Goal: Check status: Check status

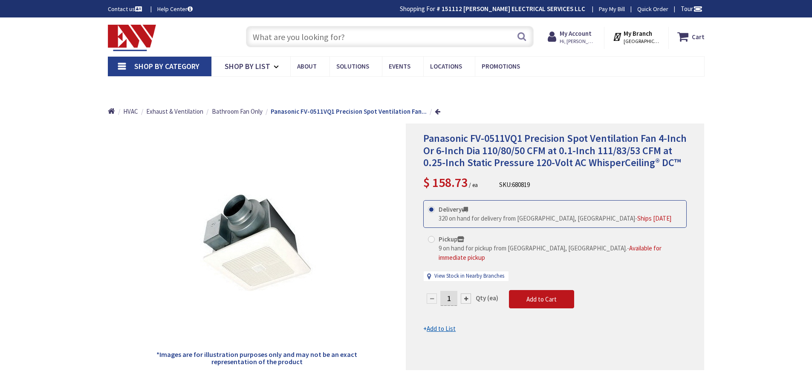
type input "[PERSON_NAME][GEOGRAPHIC_DATA], [GEOGRAPHIC_DATA]"
click at [589, 33] on strong "My Account" at bounding box center [575, 33] width 32 height 8
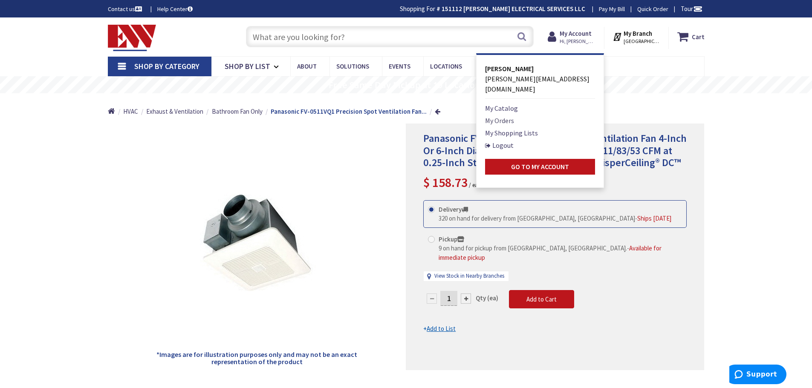
click at [513, 115] on link "My Orders" at bounding box center [499, 120] width 29 height 10
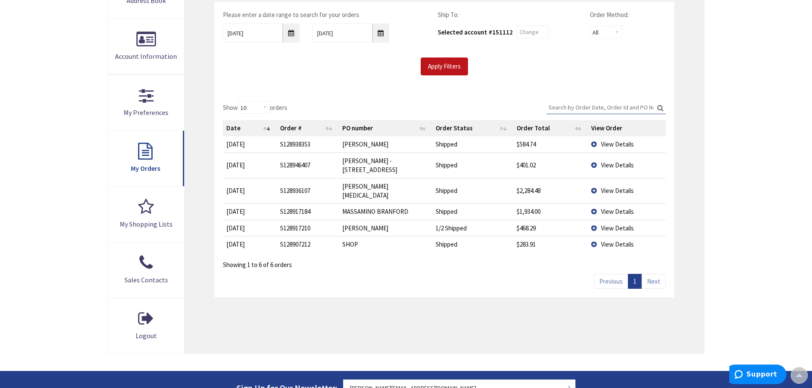
scroll to position [170, 0]
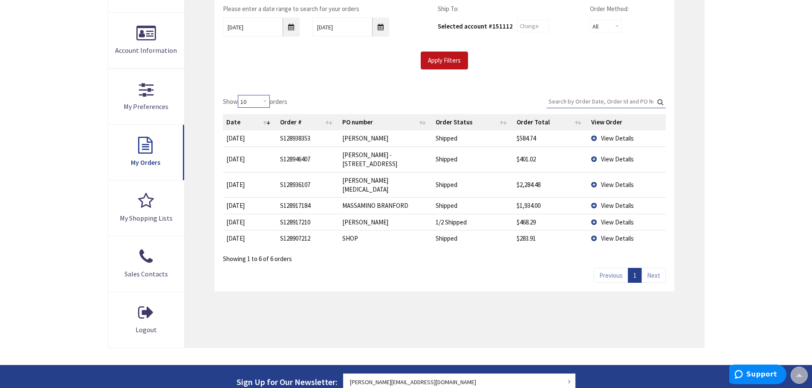
click at [268, 99] on select "10 25 50 100" at bounding box center [254, 101] width 32 height 13
select select "100"
click at [239, 95] on select "10 25 50 100" at bounding box center [254, 101] width 32 height 13
click at [294, 31] on input "10/1/2025" at bounding box center [261, 26] width 77 height 19
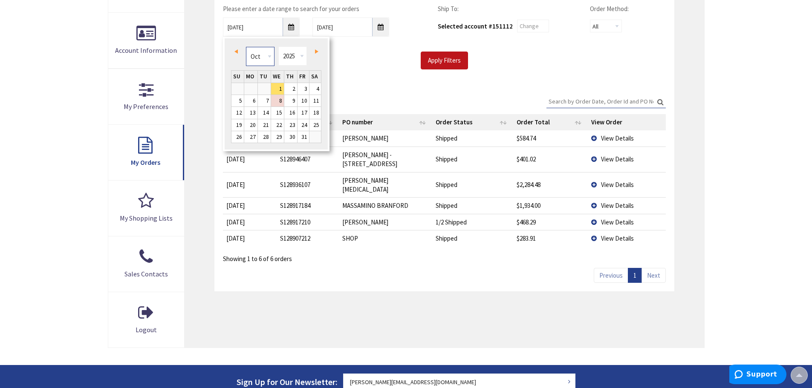
click at [269, 54] on select "Jan Feb Mar Apr May Jun Jul Aug Sep Oct Nov Dec" at bounding box center [260, 56] width 29 height 19
click at [269, 58] on select "Jan Feb Mar Apr May Jun Jul Aug Sep Oct Nov Dec" at bounding box center [260, 56] width 29 height 19
click at [252, 112] on link "15" at bounding box center [250, 113] width 13 height 12
type input "09/15/2025"
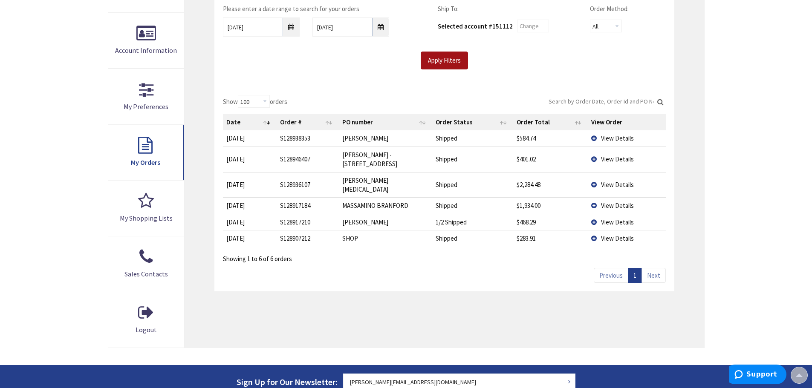
click at [439, 57] on input "Apply Filters" at bounding box center [443, 61] width 47 height 18
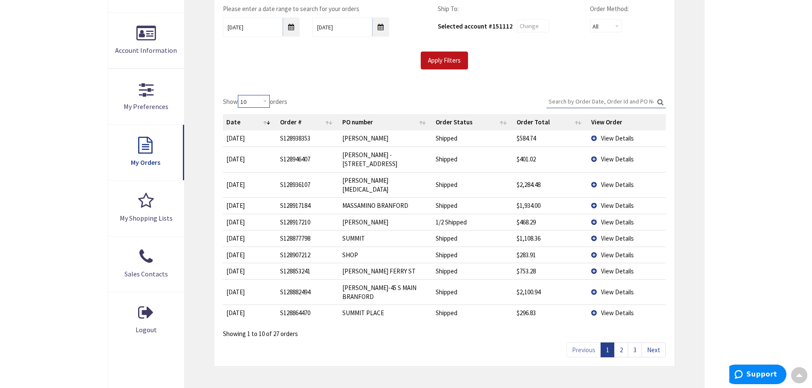
click at [261, 102] on select "10 25 50 100" at bounding box center [254, 101] width 32 height 13
click at [239, 147] on td "10/7/2025" at bounding box center [250, 160] width 54 height 26
click at [237, 100] on label "Show 10 25 50 100 orders" at bounding box center [255, 101] width 64 height 13
click at [238, 100] on select "10 25 50 100" at bounding box center [254, 101] width 32 height 13
click at [245, 100] on select "10 25 50 100" at bounding box center [254, 101] width 32 height 13
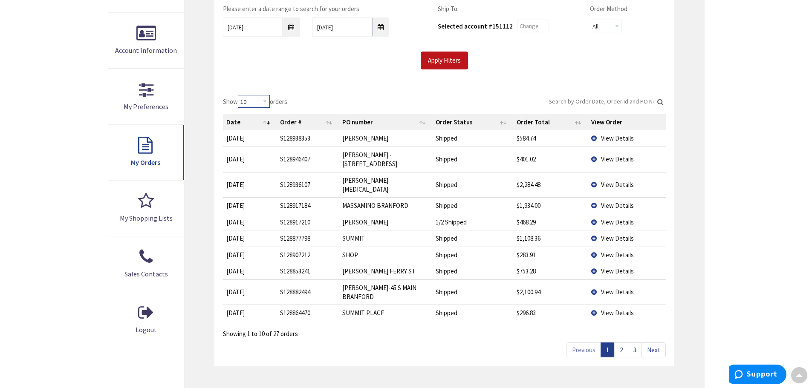
select select "100"
click at [239, 95] on select "10 25 50 100" at bounding box center [254, 101] width 32 height 13
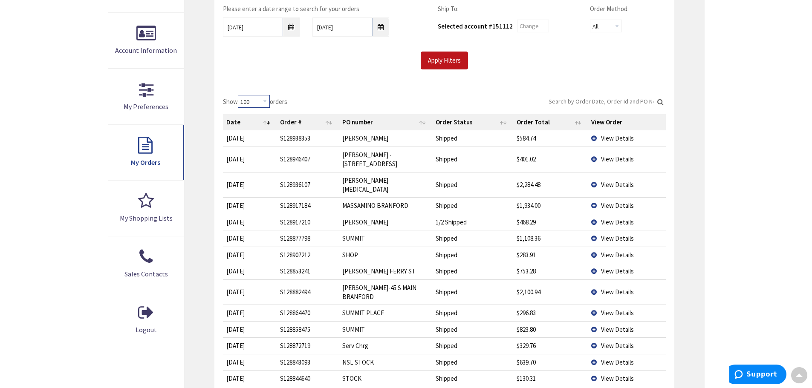
scroll to position [256, 0]
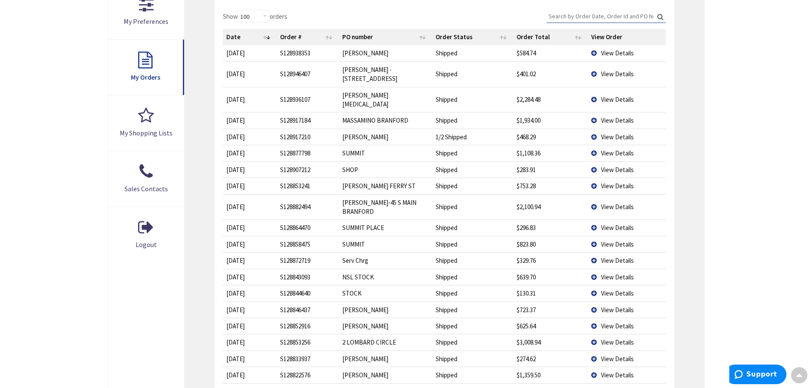
click at [591, 87] on td "View Details" at bounding box center [626, 100] width 78 height 26
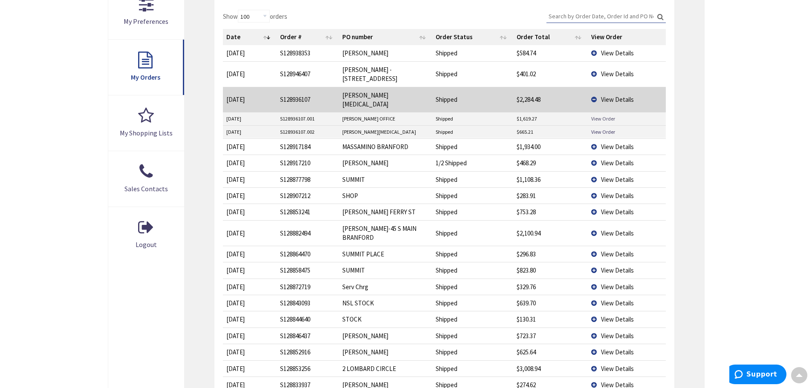
click at [602, 115] on link "View Order" at bounding box center [603, 118] width 24 height 7
click at [602, 128] on link "View Order" at bounding box center [603, 131] width 24 height 7
click at [593, 87] on td "View Details" at bounding box center [626, 100] width 78 height 26
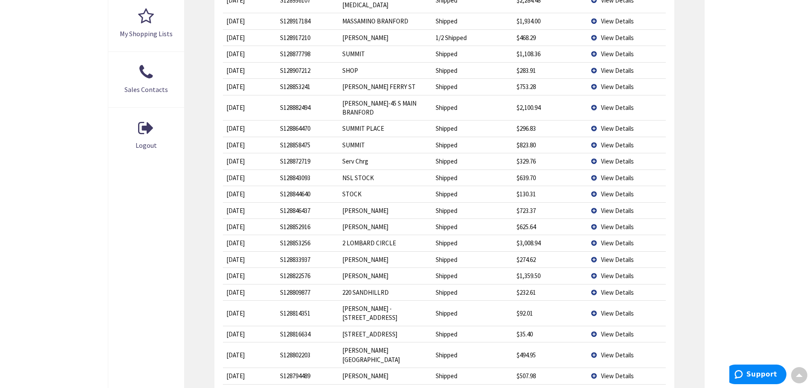
scroll to position [341, 0]
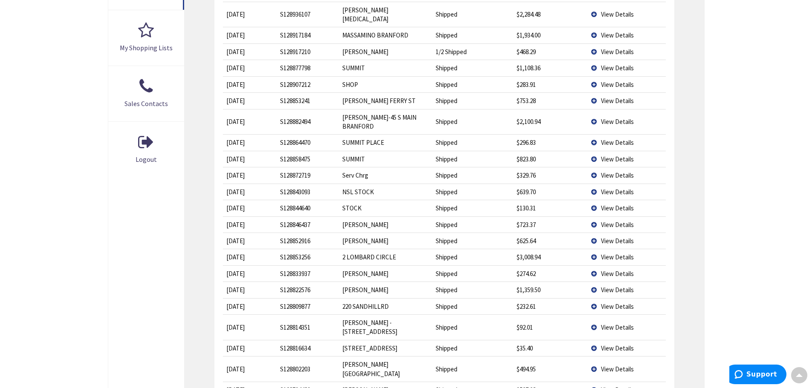
click at [596, 109] on td "View Details" at bounding box center [626, 122] width 78 height 26
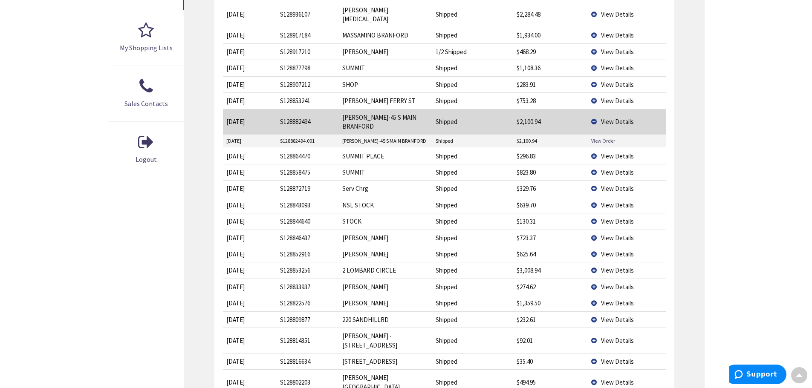
click at [594, 137] on link "View Order" at bounding box center [603, 140] width 24 height 7
click at [591, 109] on td "View Details" at bounding box center [626, 122] width 78 height 26
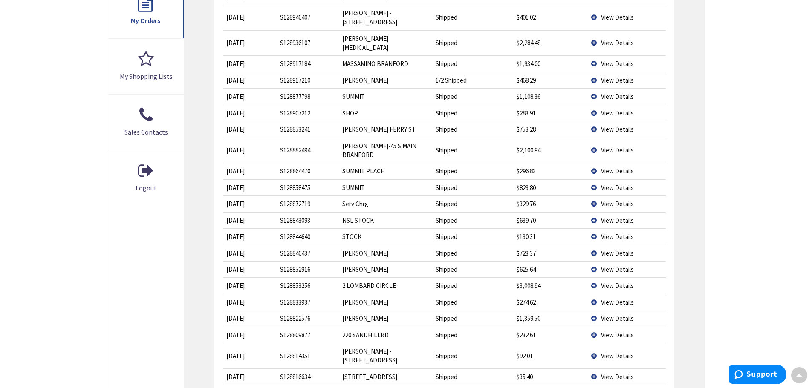
scroll to position [298, 0]
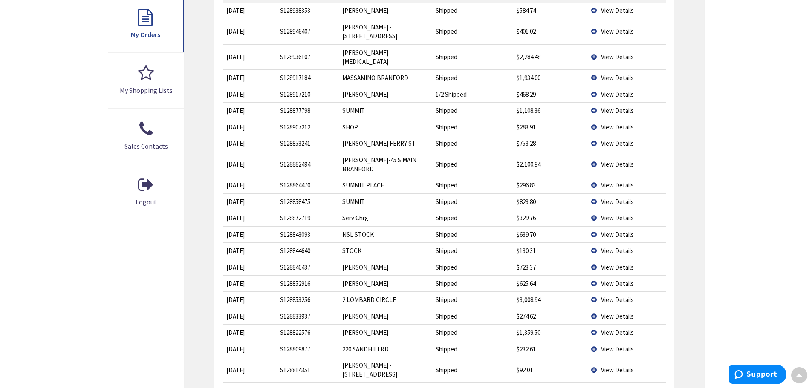
click at [593, 69] on td "View Details" at bounding box center [626, 77] width 78 height 16
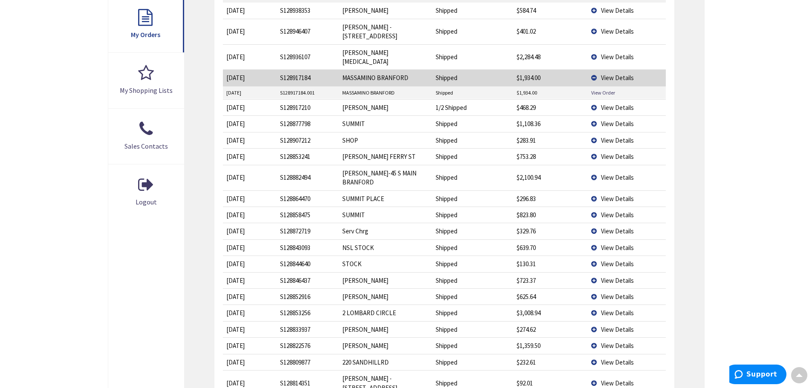
click at [599, 86] on td "View Order" at bounding box center [626, 92] width 78 height 13
click at [599, 89] on link "View Order" at bounding box center [603, 92] width 24 height 7
click at [594, 69] on td "View Details" at bounding box center [626, 77] width 78 height 16
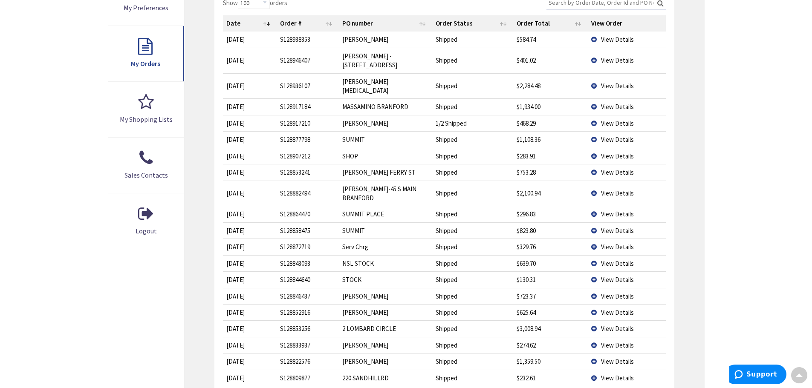
scroll to position [256, 0]
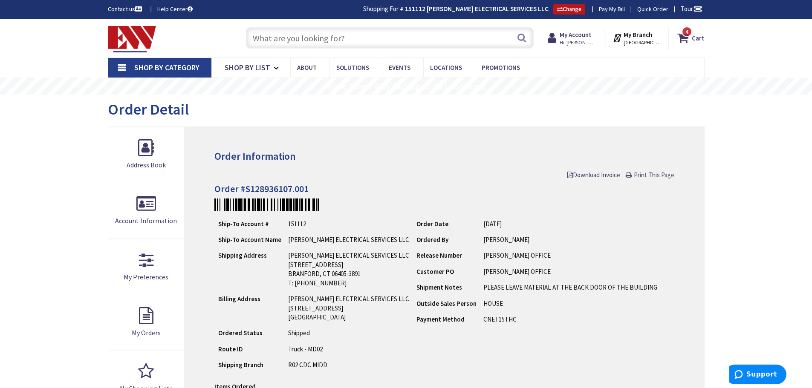
drag, startPoint x: 657, startPoint y: 176, endPoint x: 661, endPoint y: 337, distance: 161.1
click at [657, 176] on span "Print This Page" at bounding box center [653, 175] width 40 height 8
click at [589, 173] on span "Download Invoice" at bounding box center [593, 175] width 53 height 8
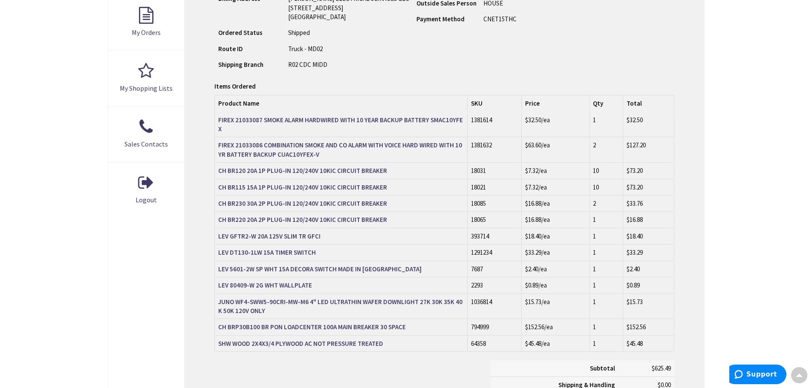
scroll to position [299, 0]
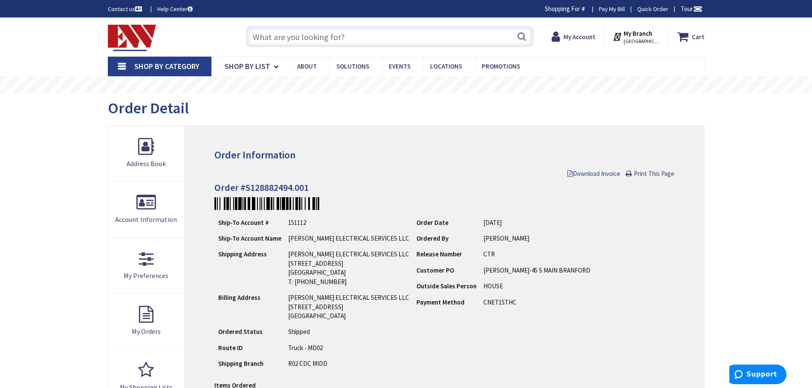
click at [604, 175] on span "Download Invoice" at bounding box center [593, 174] width 53 height 8
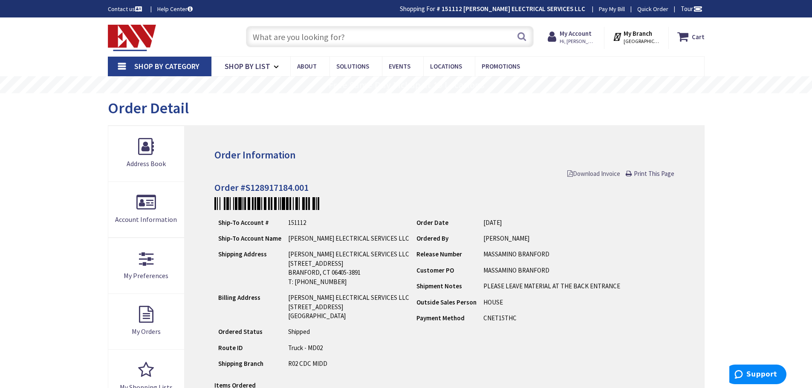
click at [602, 174] on span "Download Invoice" at bounding box center [593, 174] width 53 height 8
